Goal: Task Accomplishment & Management: Use online tool/utility

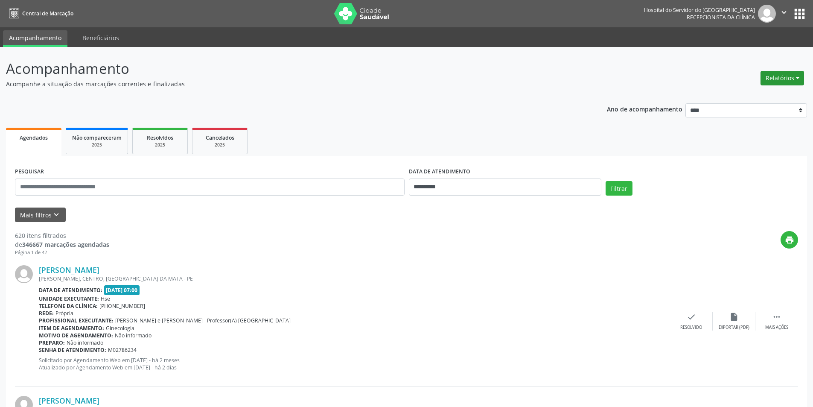
click at [777, 76] on button "Relatórios" at bounding box center [783, 78] width 44 height 15
click at [758, 96] on link "Agendamentos" at bounding box center [759, 97] width 92 height 12
select select "*"
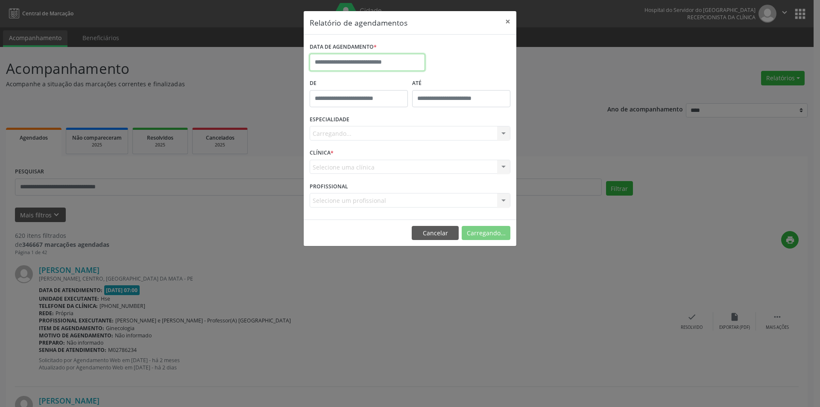
click at [344, 67] on input "text" at bounding box center [367, 62] width 115 height 17
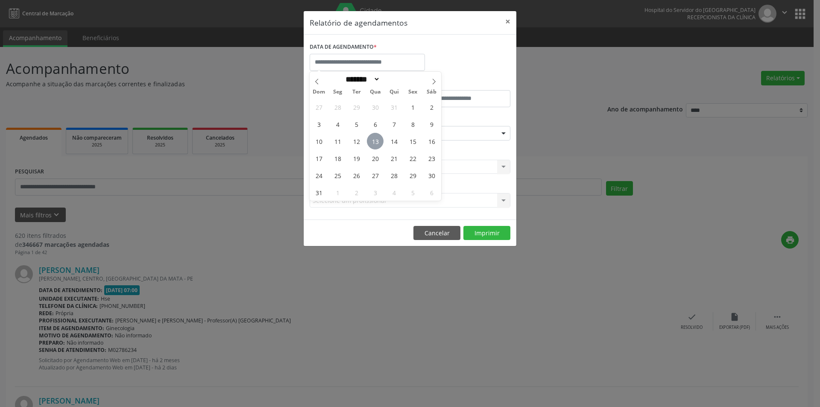
click at [377, 144] on span "13" at bounding box center [375, 141] width 17 height 17
type input "**********"
click at [377, 144] on span "13" at bounding box center [375, 141] width 17 height 17
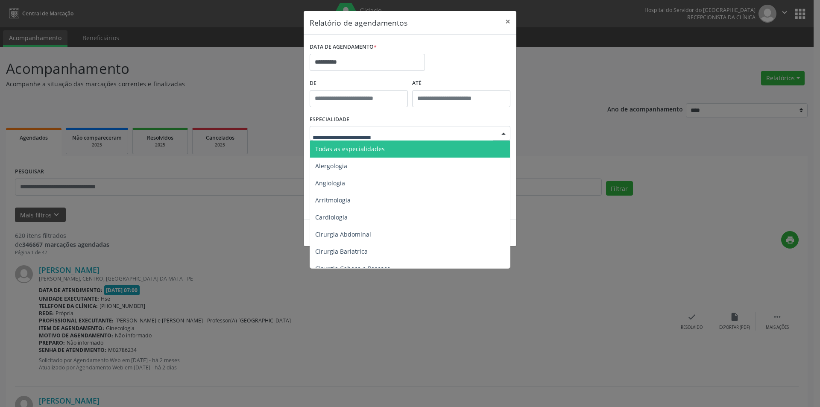
click at [371, 149] on span "Todas as especialidades" at bounding box center [350, 149] width 70 height 8
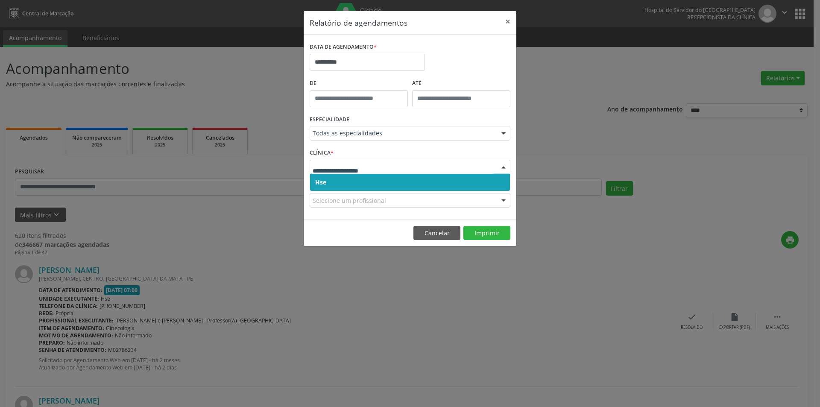
drag, startPoint x: 359, startPoint y: 184, endPoint x: 358, endPoint y: 177, distance: 7.3
click at [359, 184] on span "Hse" at bounding box center [410, 182] width 200 height 17
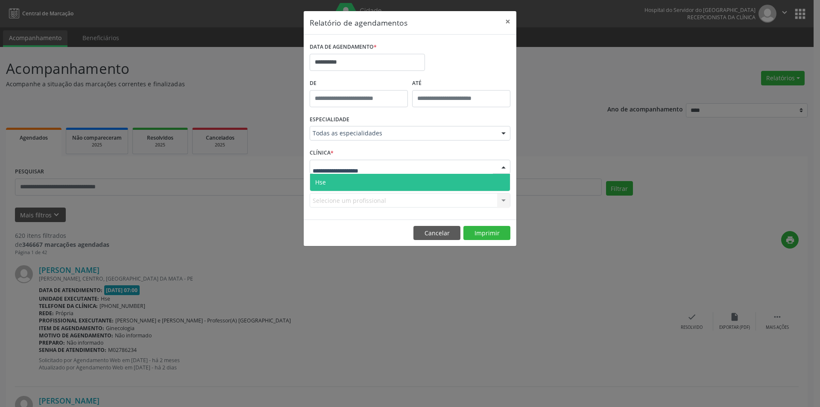
click at [355, 186] on span "Hse" at bounding box center [410, 182] width 200 height 17
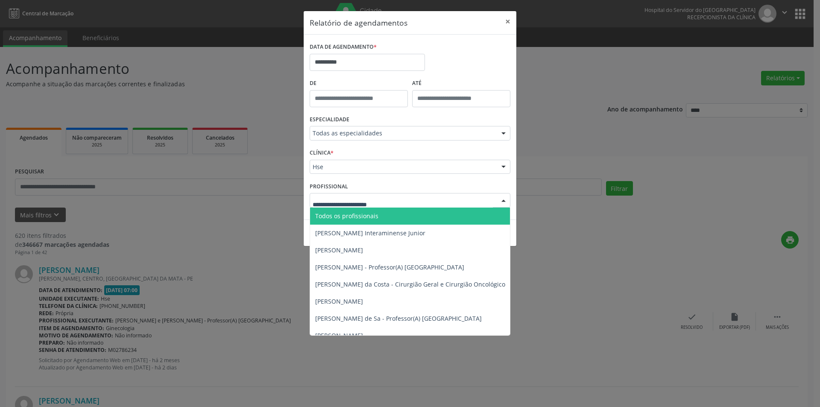
click at [376, 216] on span "Todos os profissionais" at bounding box center [346, 216] width 63 height 8
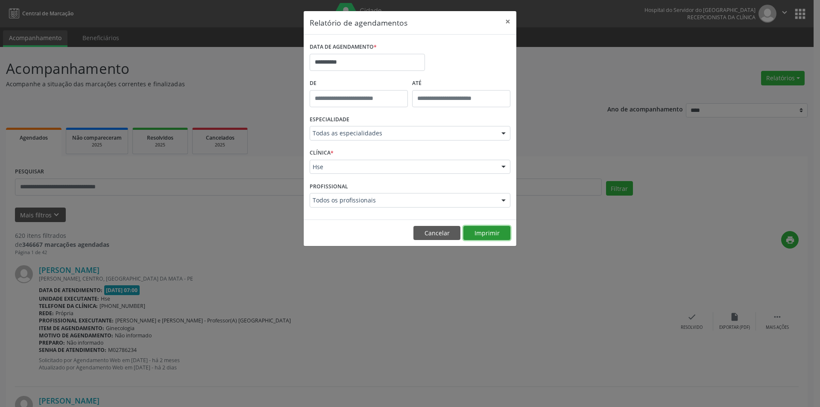
click at [475, 235] on button "Imprimir" at bounding box center [486, 233] width 47 height 15
